Goal: Find contact information: Obtain details needed to contact an individual or organization

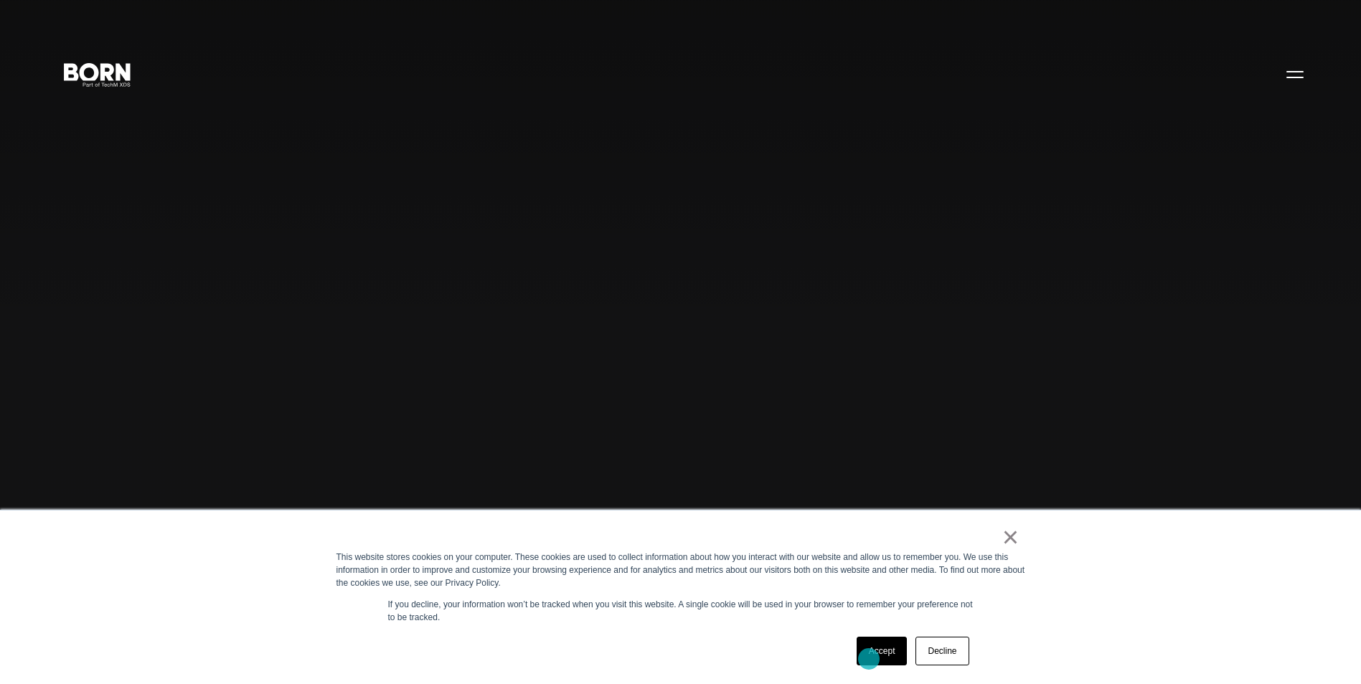
click at [869, 659] on link "Accept" at bounding box center [881, 651] width 51 height 29
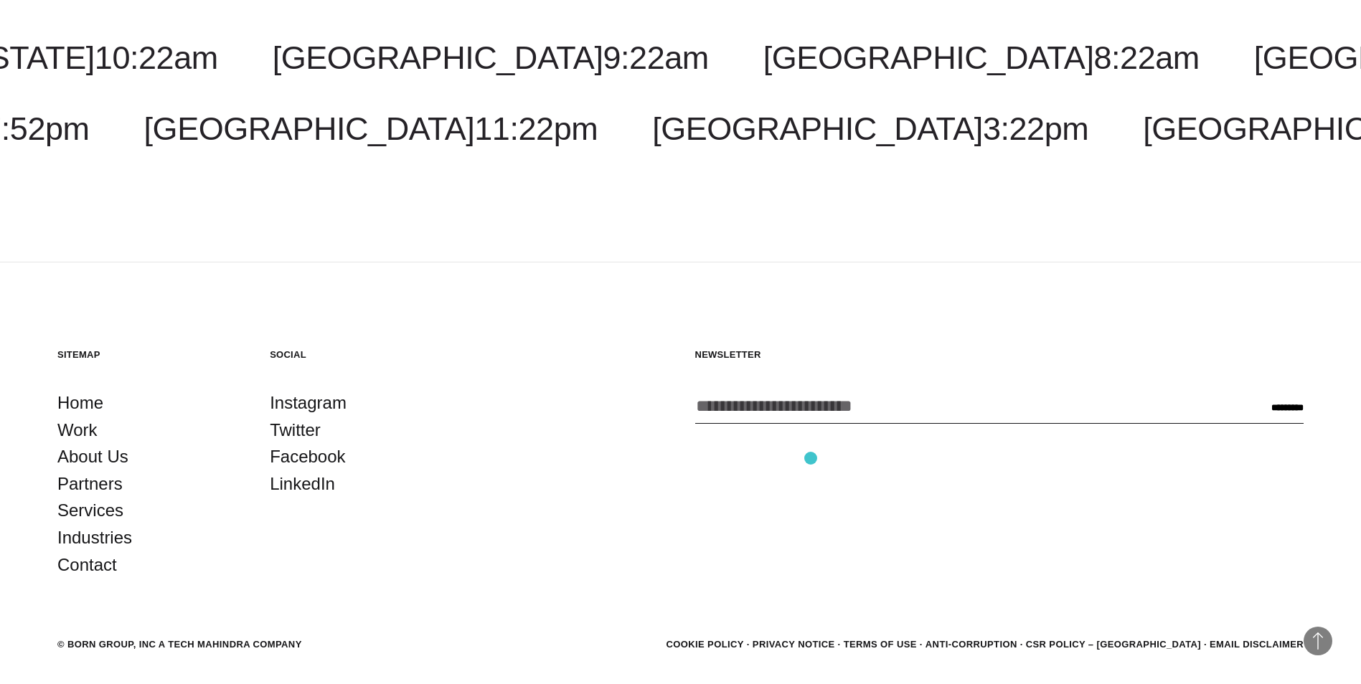
scroll to position [4605, 0]
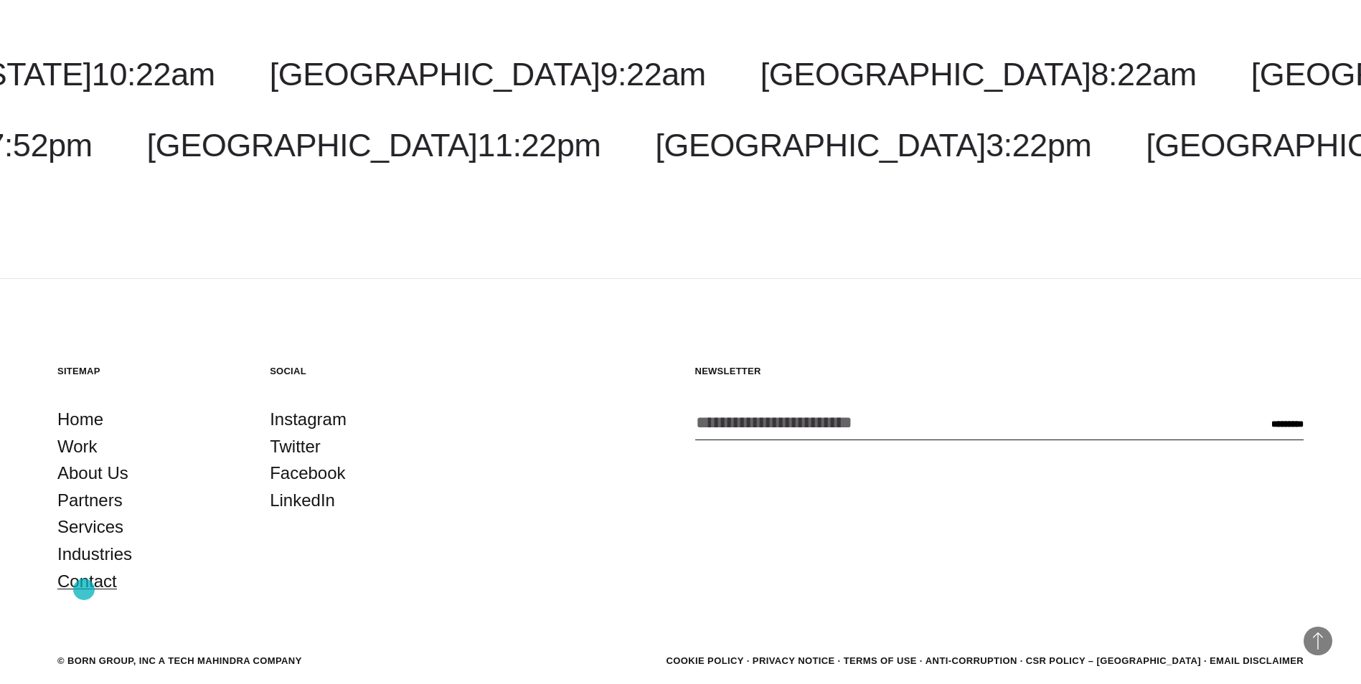
click at [84, 590] on link "Contact" at bounding box center [87, 581] width 60 height 27
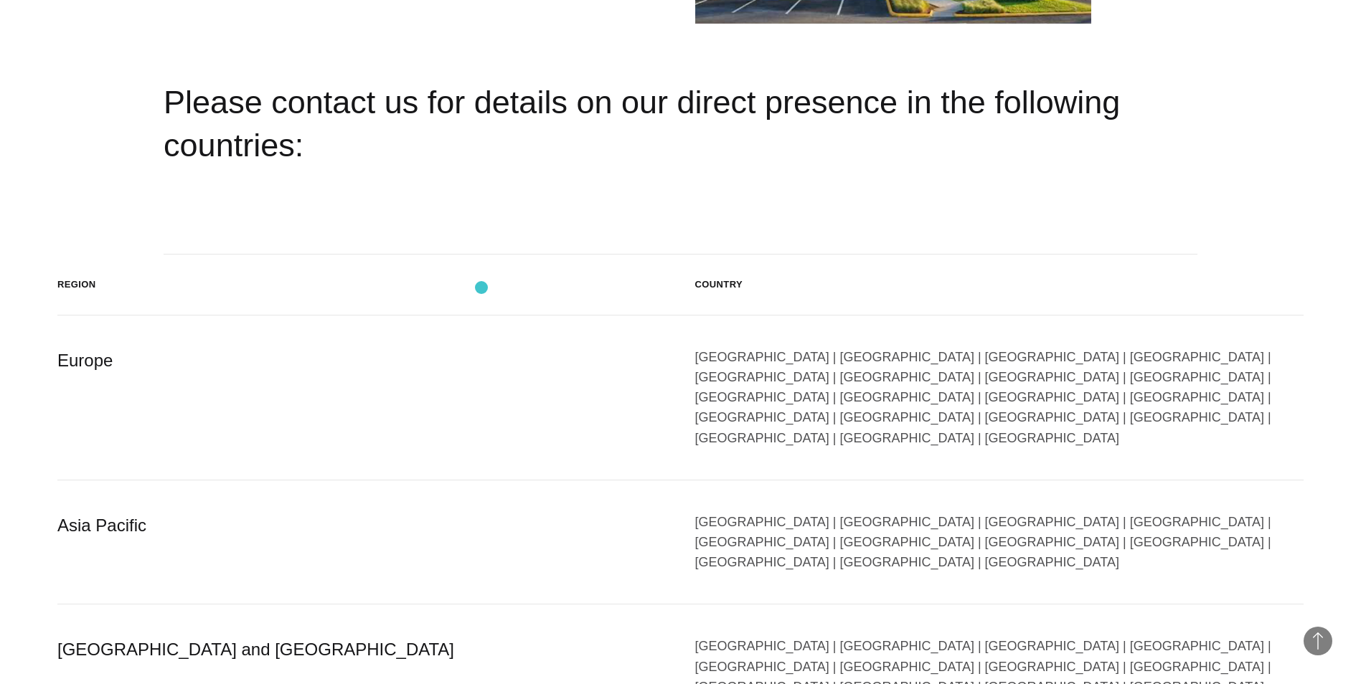
scroll to position [2582, 0]
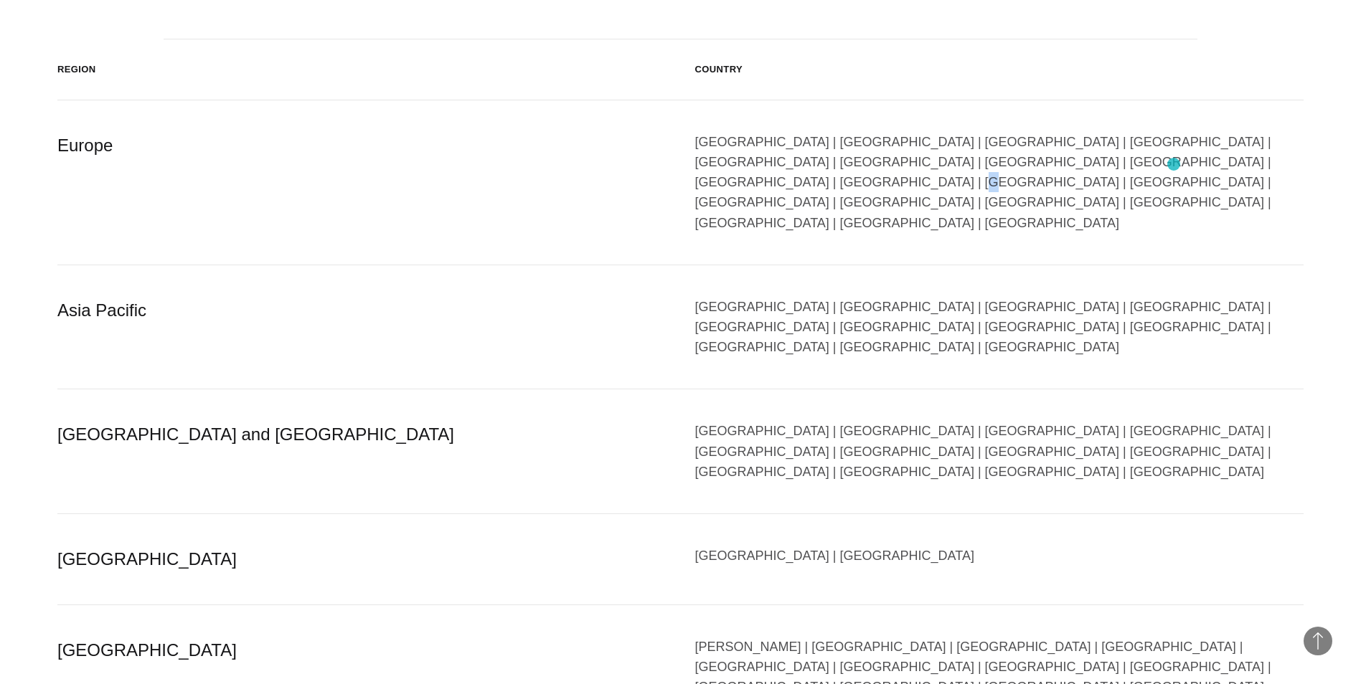
click at [1173, 165] on div "Austria | Belgium | Bulgaria | Czech Republic | Denmark | Finland | France | Ge…" at bounding box center [999, 182] width 609 height 101
drag, startPoint x: 1173, startPoint y: 165, endPoint x: 1153, endPoint y: 164, distance: 20.1
click at [1153, 164] on div "Austria | Belgium | Bulgaria | Czech Republic | Denmark | Finland | France | Ge…" at bounding box center [999, 182] width 609 height 101
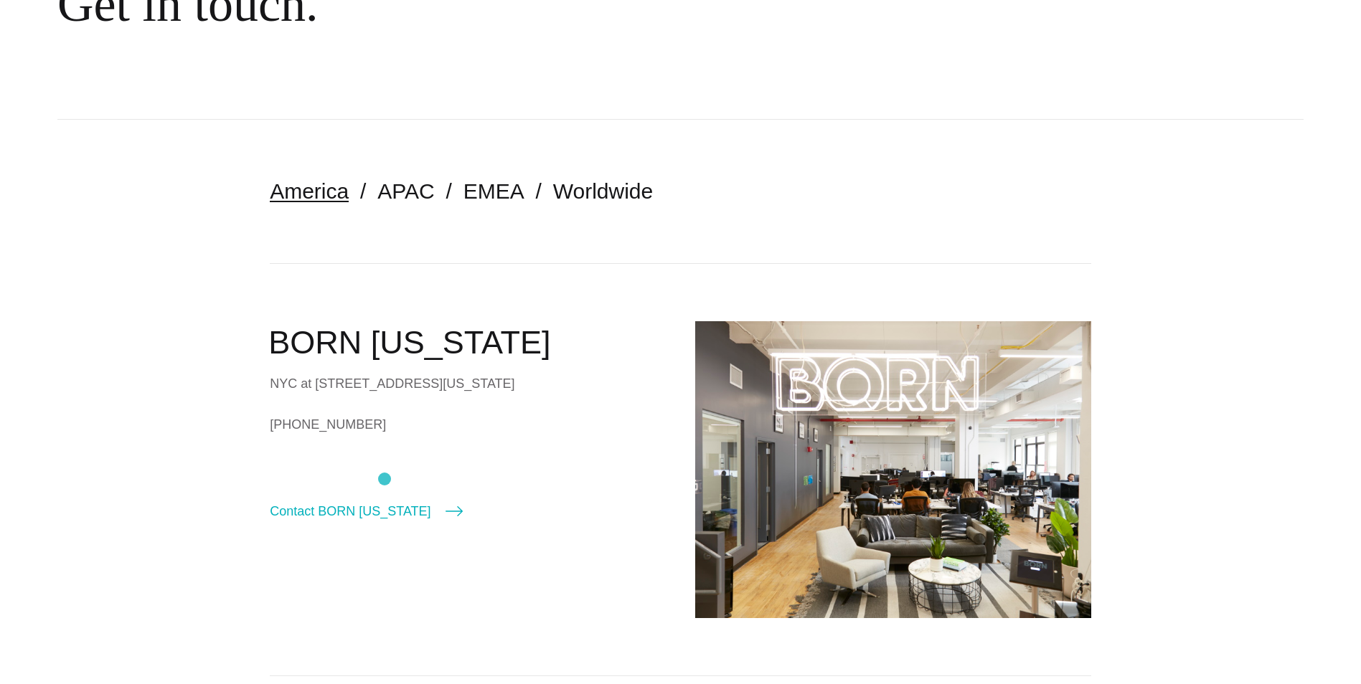
scroll to position [0, 0]
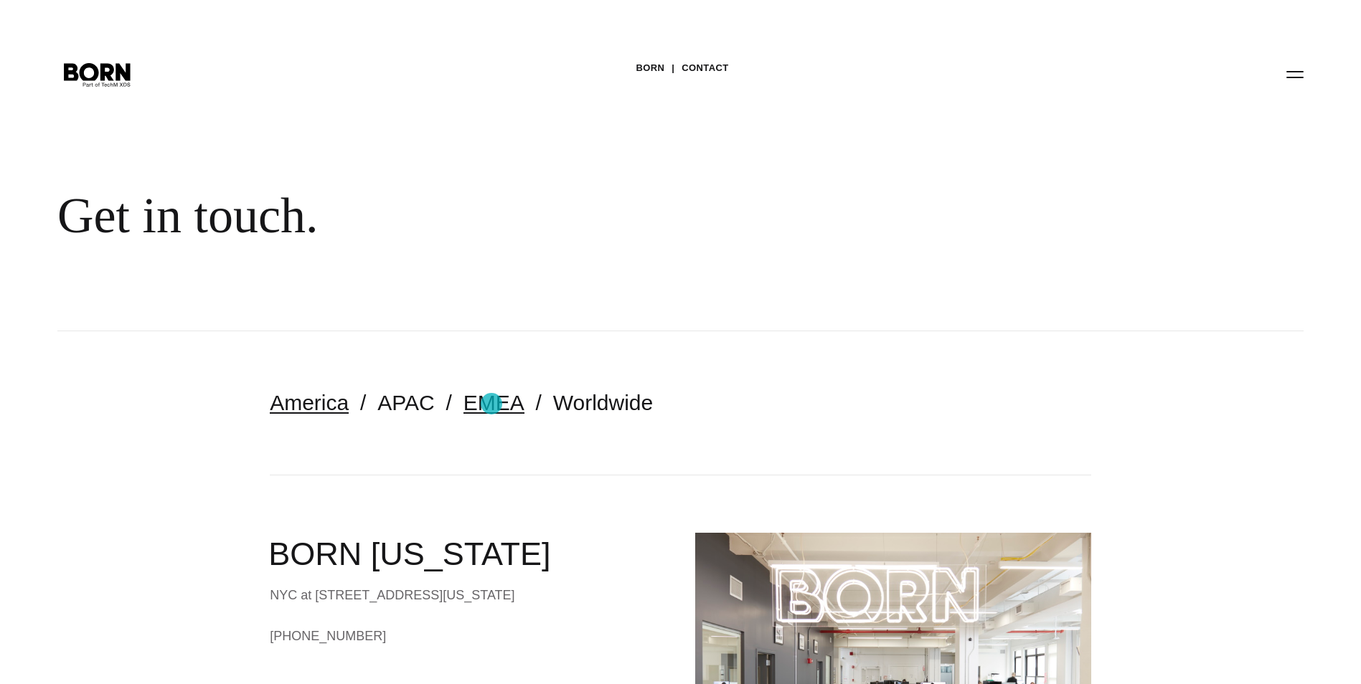
click at [493, 404] on link "EMEA" at bounding box center [493, 403] width 61 height 24
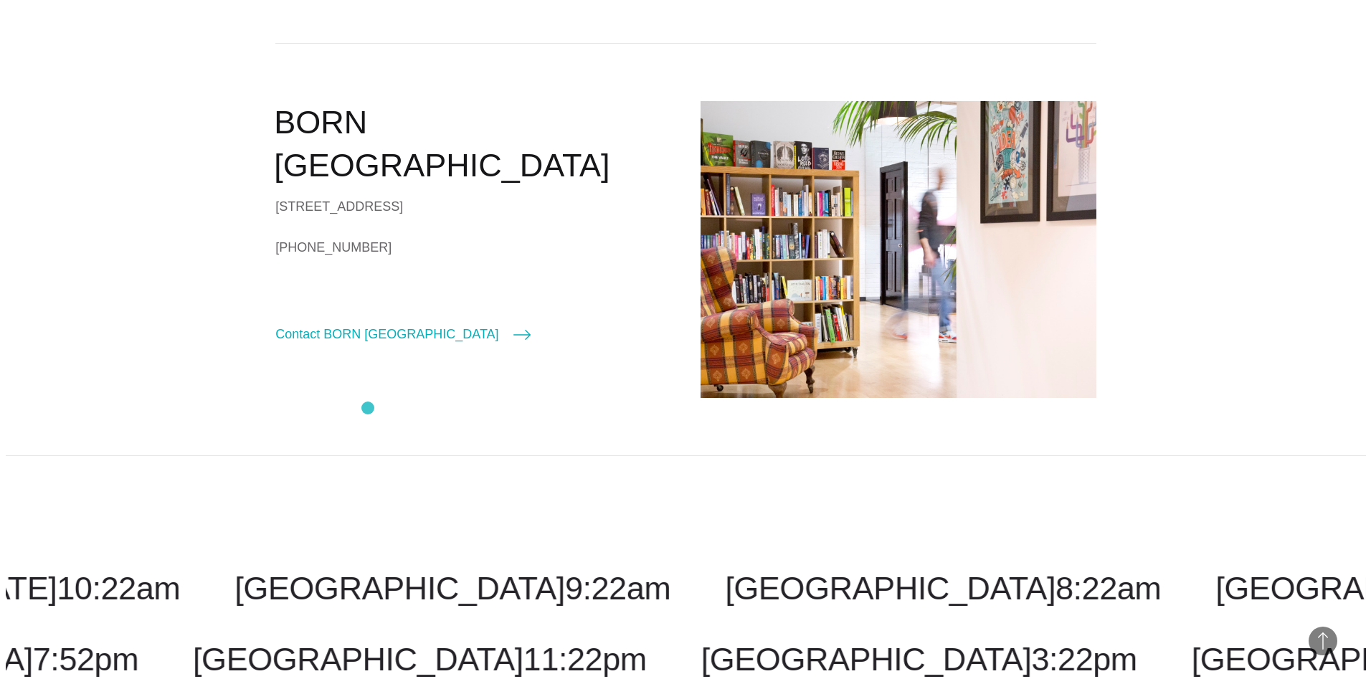
scroll to position [430, 0]
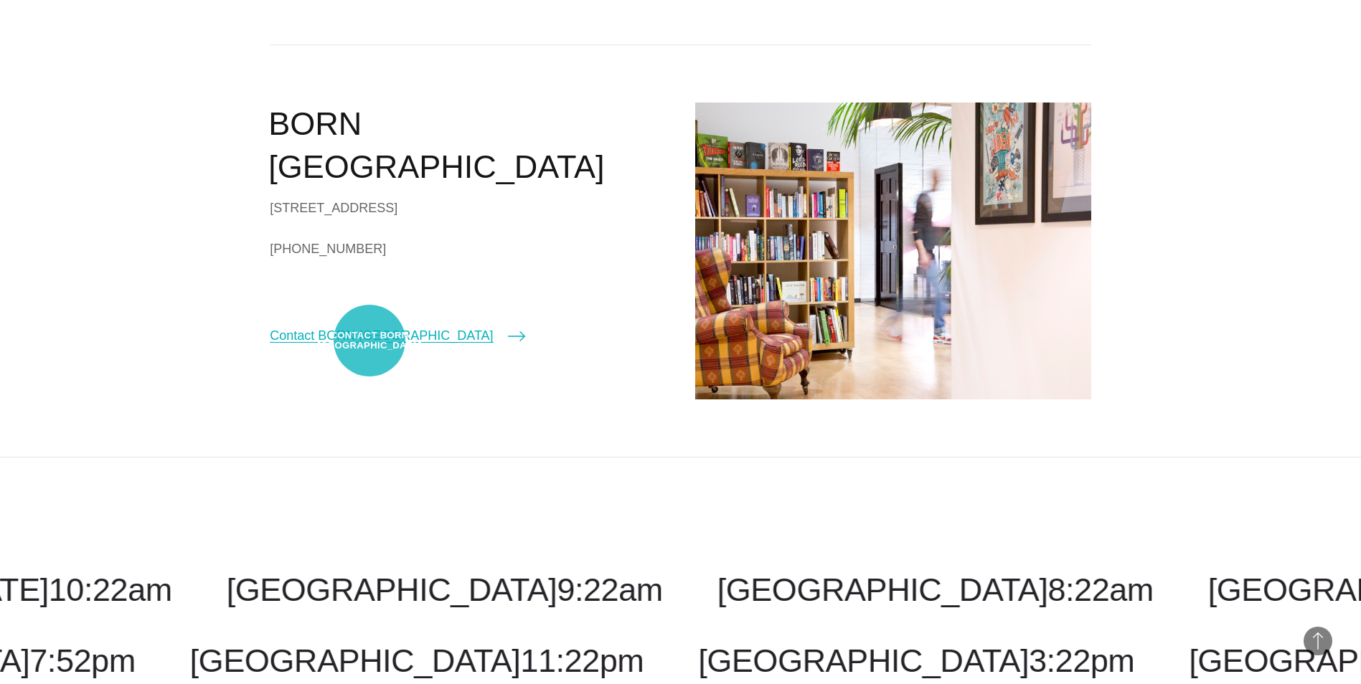
click at [369, 341] on link "Contact BORN London" at bounding box center [397, 336] width 255 height 20
select select "******"
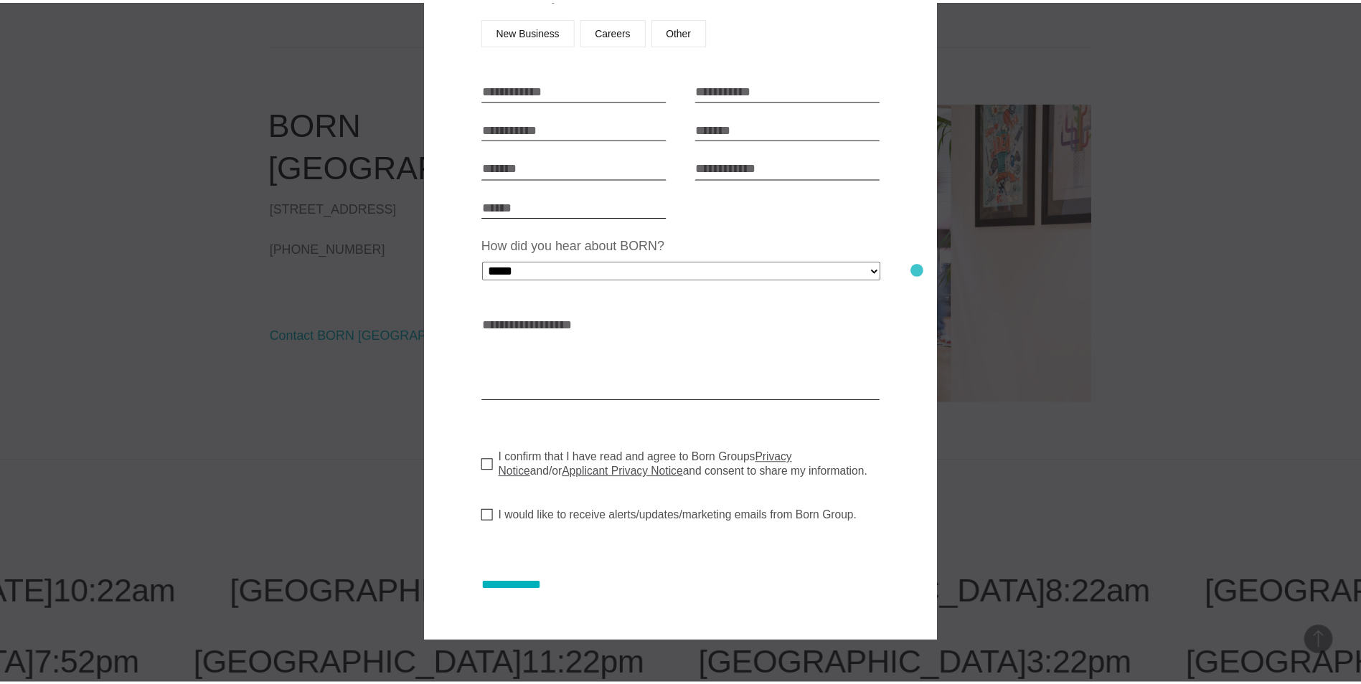
scroll to position [0, 0]
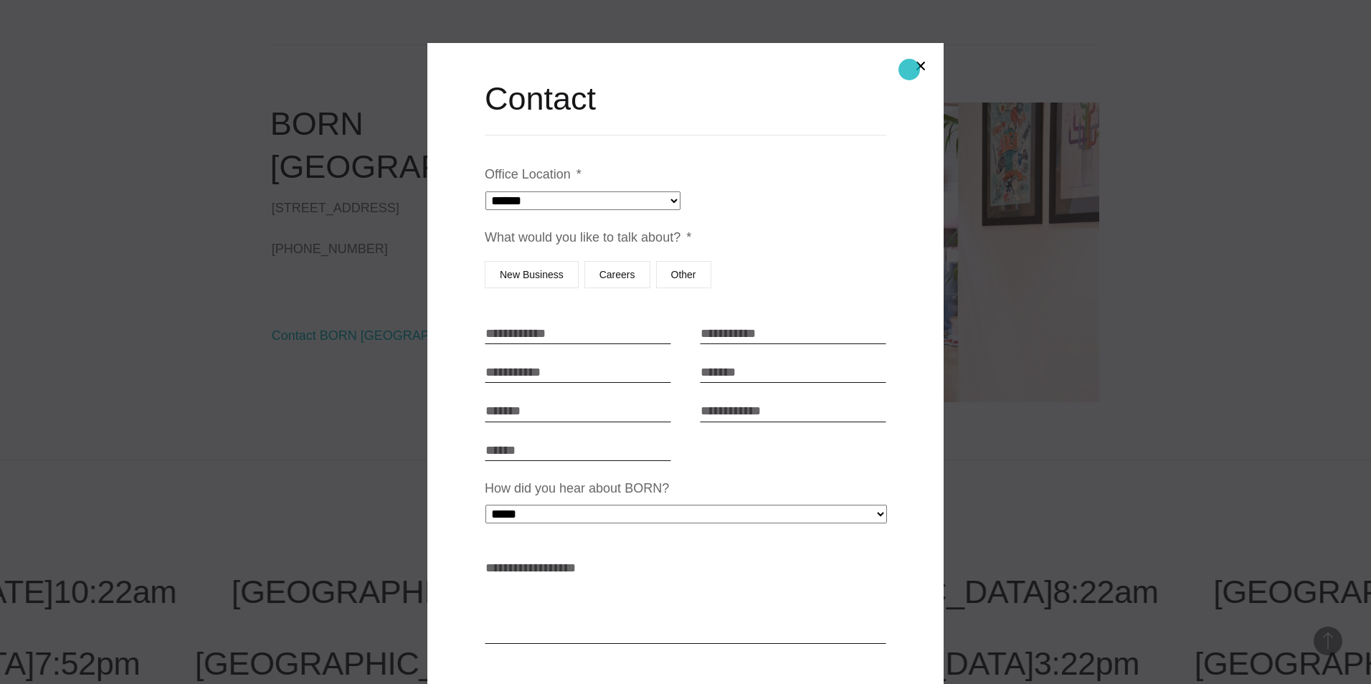
click at [909, 70] on button "Close modal" at bounding box center [921, 66] width 34 height 34
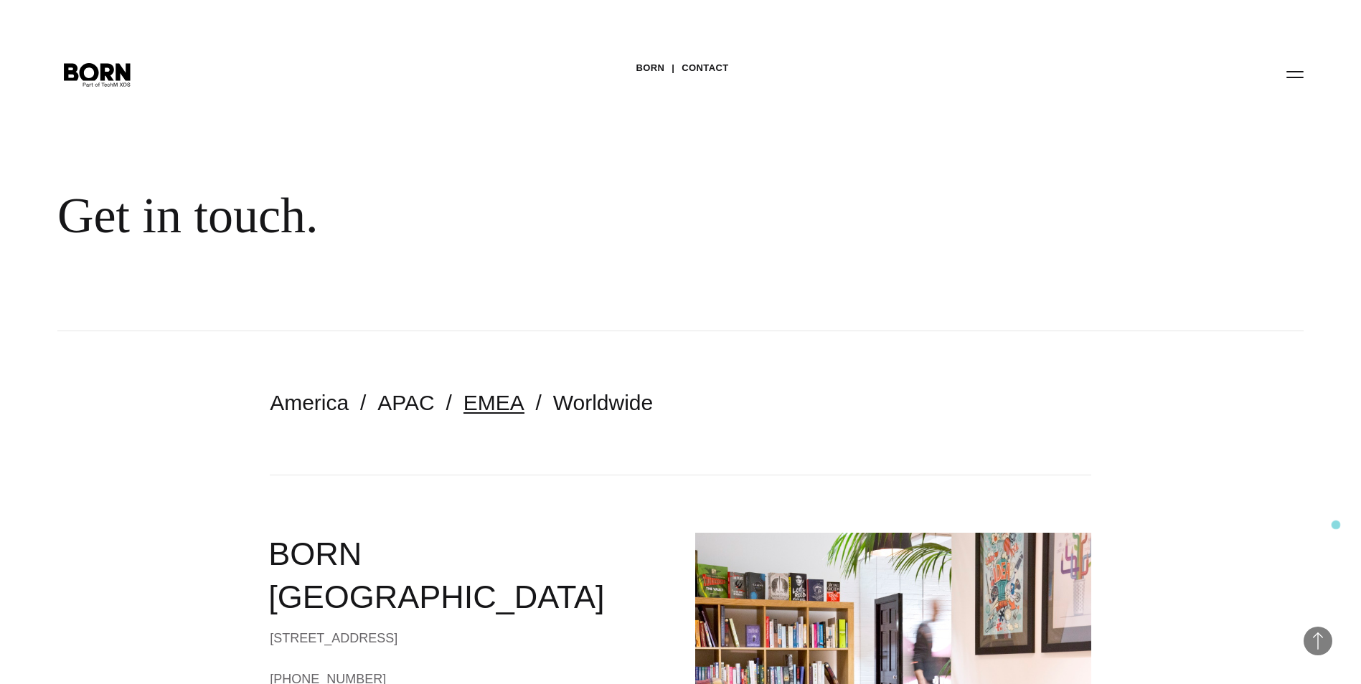
scroll to position [430, 0]
